Goal: Information Seeking & Learning: Learn about a topic

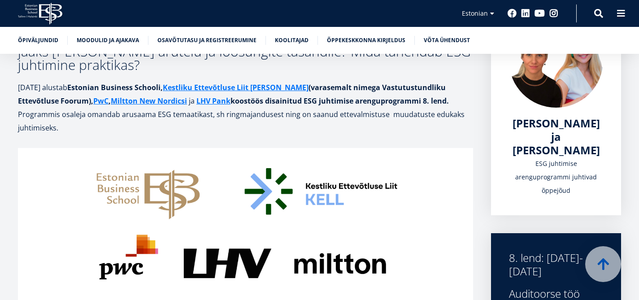
scroll to position [165, 0]
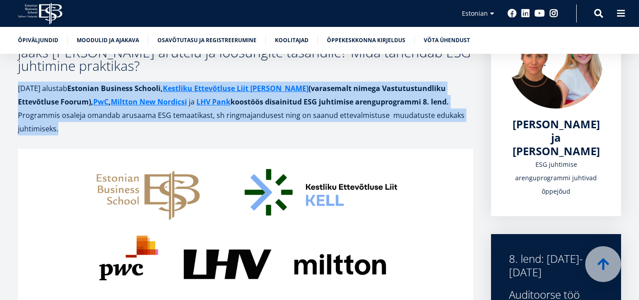
drag, startPoint x: 118, startPoint y: 151, endPoint x: 17, endPoint y: 100, distance: 112.8
copy div "[DATE] alustab [GEOGRAPHIC_DATA], Kestliku Ettevõtluse Liit [PERSON_NAME] (vara…"
click at [208, 135] on p "Programmis osaleja omandab arusaama ESG temaatikast, sh ringmajandusest ning on…" at bounding box center [245, 121] width 455 height 27
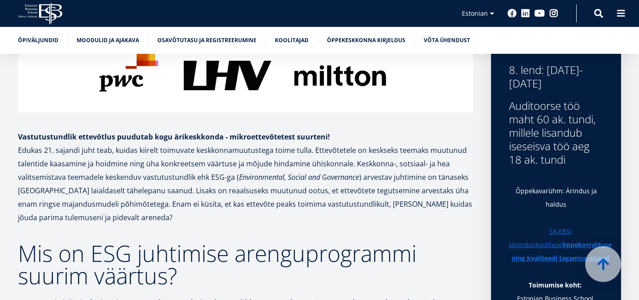
scroll to position [356, 0]
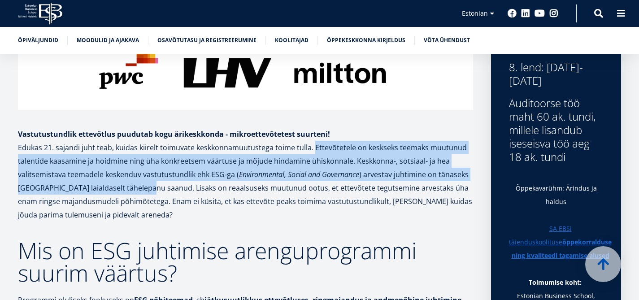
drag, startPoint x: 331, startPoint y: 157, endPoint x: 266, endPoint y: 200, distance: 77.7
click at [266, 200] on p "Edukas 21. sajandi juht teab, kuidas kiirelt toimuvate keskkonnamuutustega toim…" at bounding box center [245, 181] width 455 height 81
copy p "Ettevõtetele on keskseks teemaks muutunud talentide kaasamine ja hoidmine ning …"
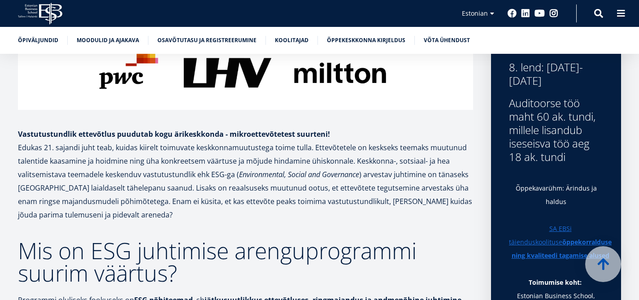
click at [164, 209] on p "Edukas 21. sajandi juht teab, kuidas kiirelt toimuvate keskkonnamuutustega toim…" at bounding box center [245, 181] width 455 height 81
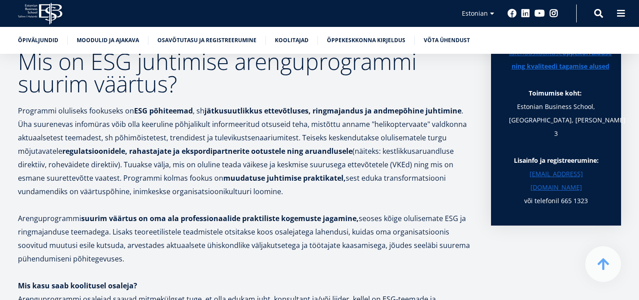
scroll to position [538, 0]
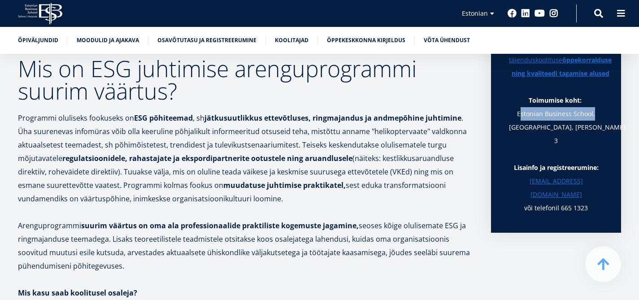
drag, startPoint x: 501, startPoint y: 122, endPoint x: 573, endPoint y: 117, distance: 72.8
click at [573, 117] on p "Toimumise koht: [GEOGRAPHIC_DATA], [GEOGRAPHIC_DATA], [PERSON_NAME] 3" at bounding box center [556, 121] width 94 height 54
copy p "Estonian Business School"
